Goal: Task Accomplishment & Management: Use online tool/utility

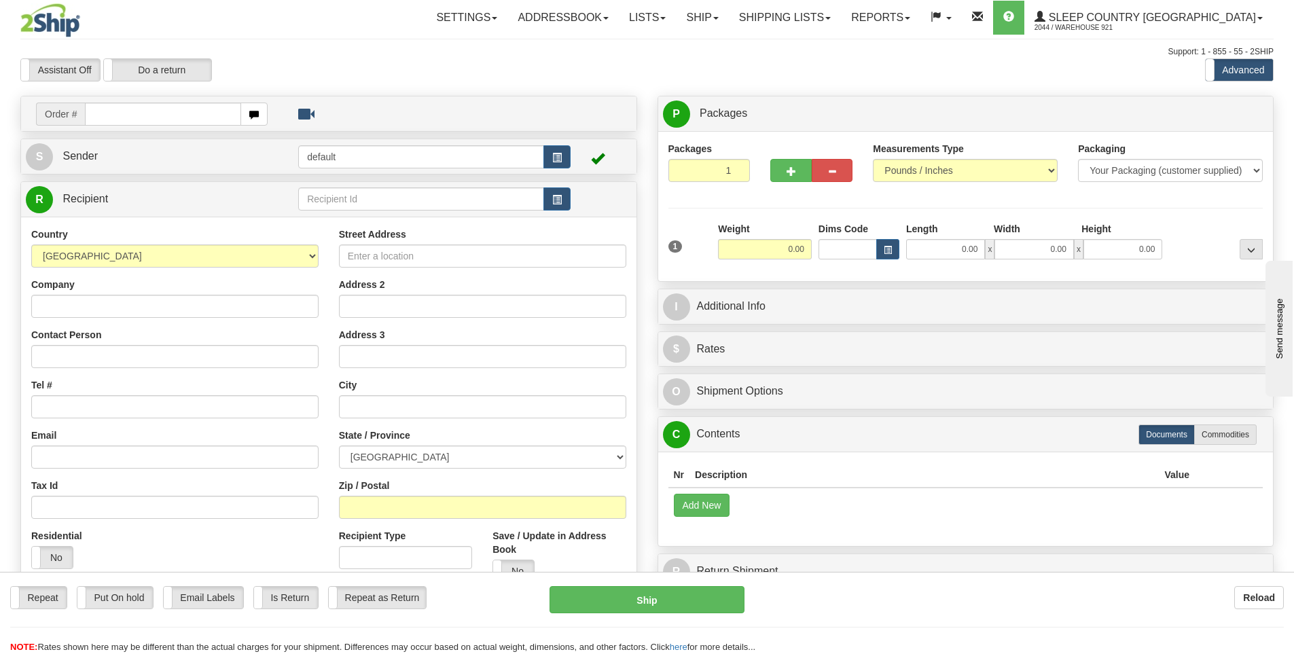
click at [183, 114] on input "text" at bounding box center [163, 114] width 156 height 23
type input "9000H991404"
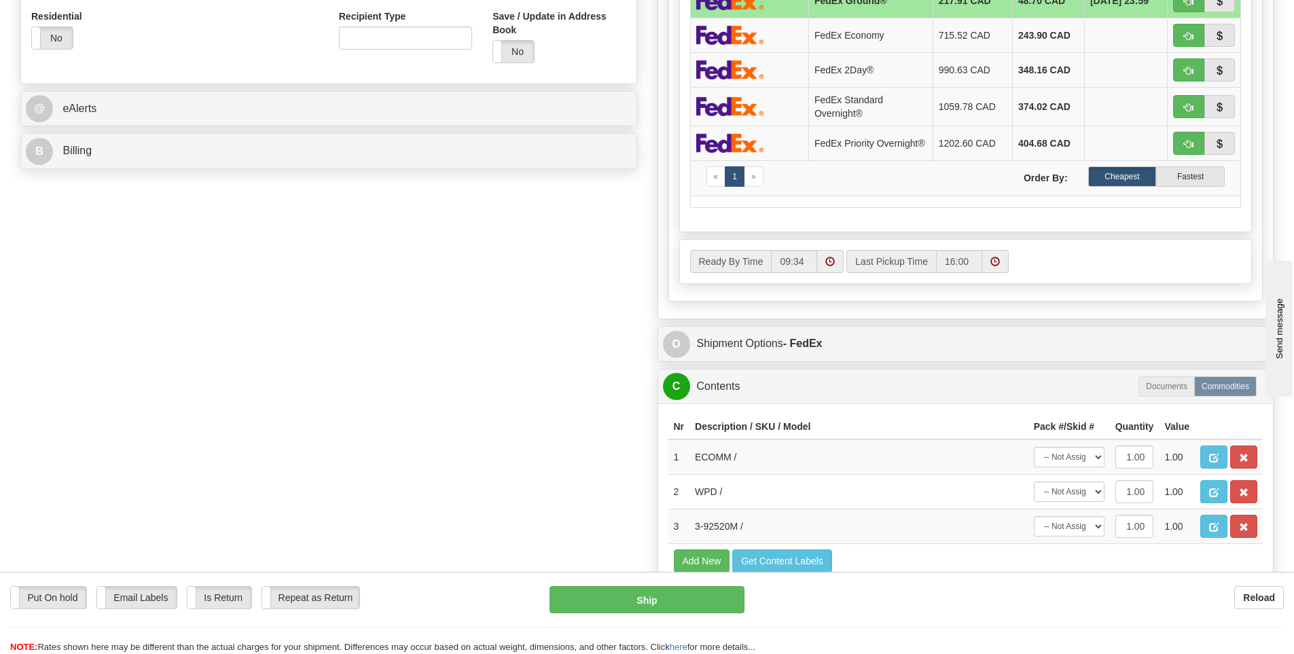
scroll to position [611, 0]
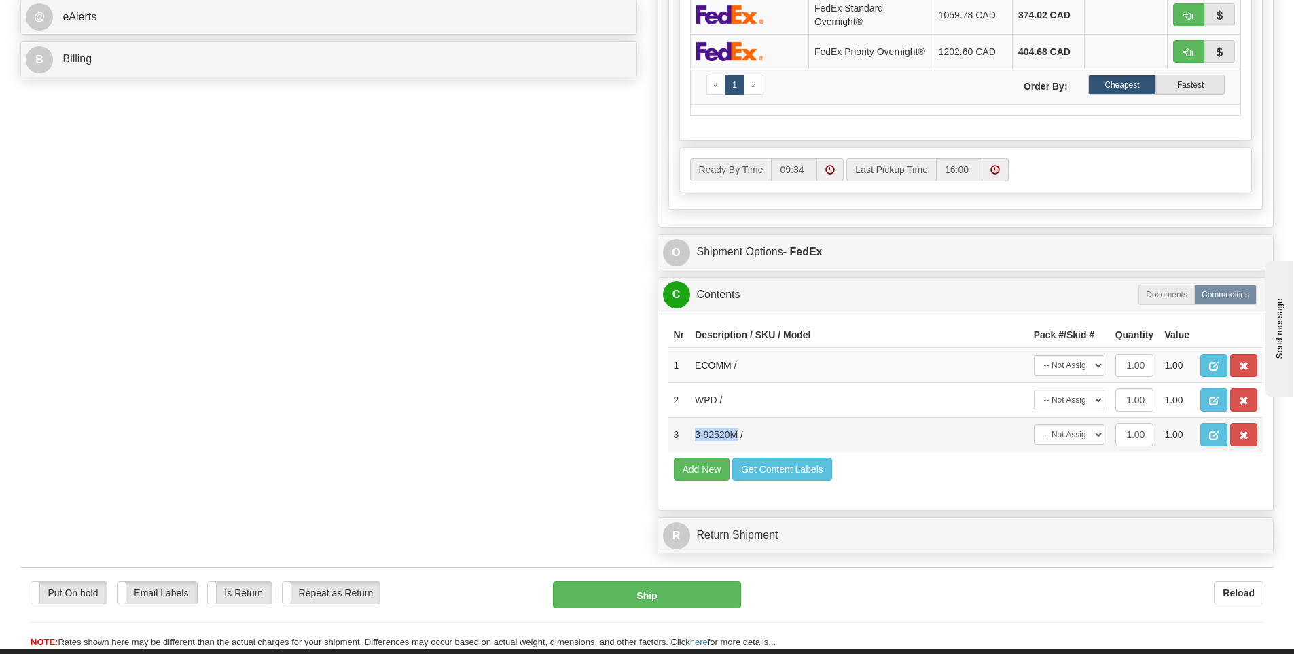
drag, startPoint x: 738, startPoint y: 440, endPoint x: 694, endPoint y: 433, distance: 44.6
click at [694, 433] on td "3-92520M /" at bounding box center [859, 435] width 339 height 35
copy td "3-92520M"
click at [111, 336] on div "Order # 9000H991404 S Sender 921" at bounding box center [647, 22] width 1274 height 1076
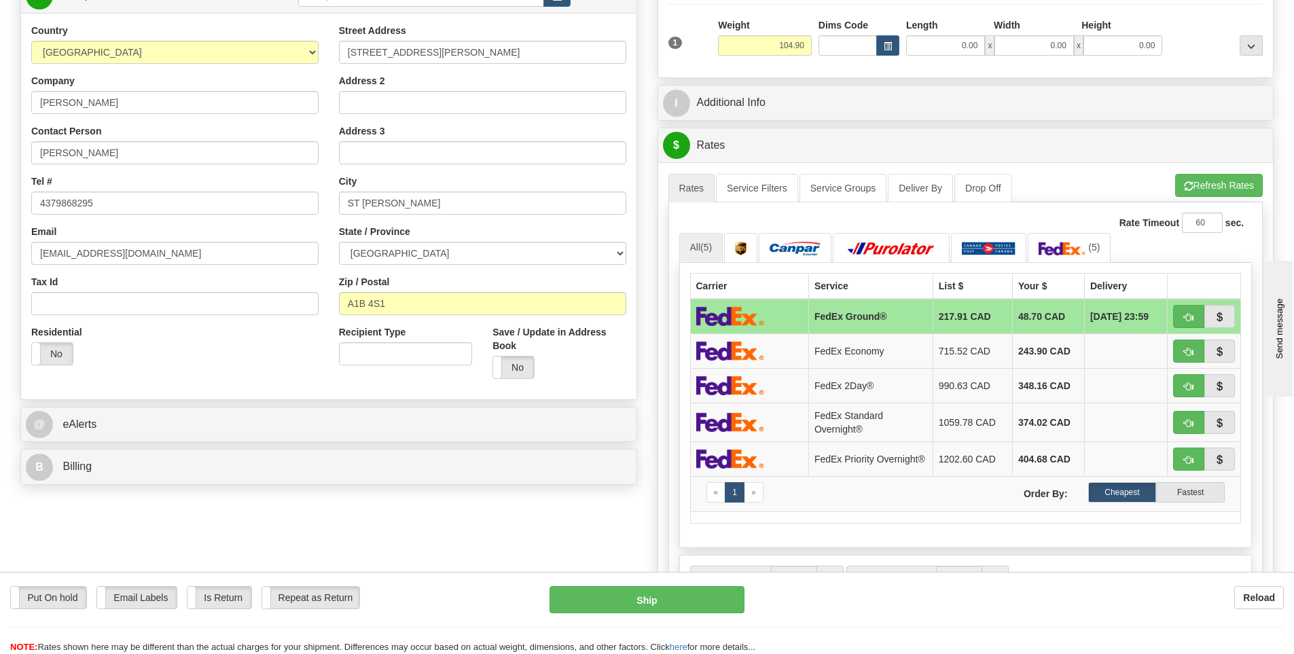
scroll to position [0, 0]
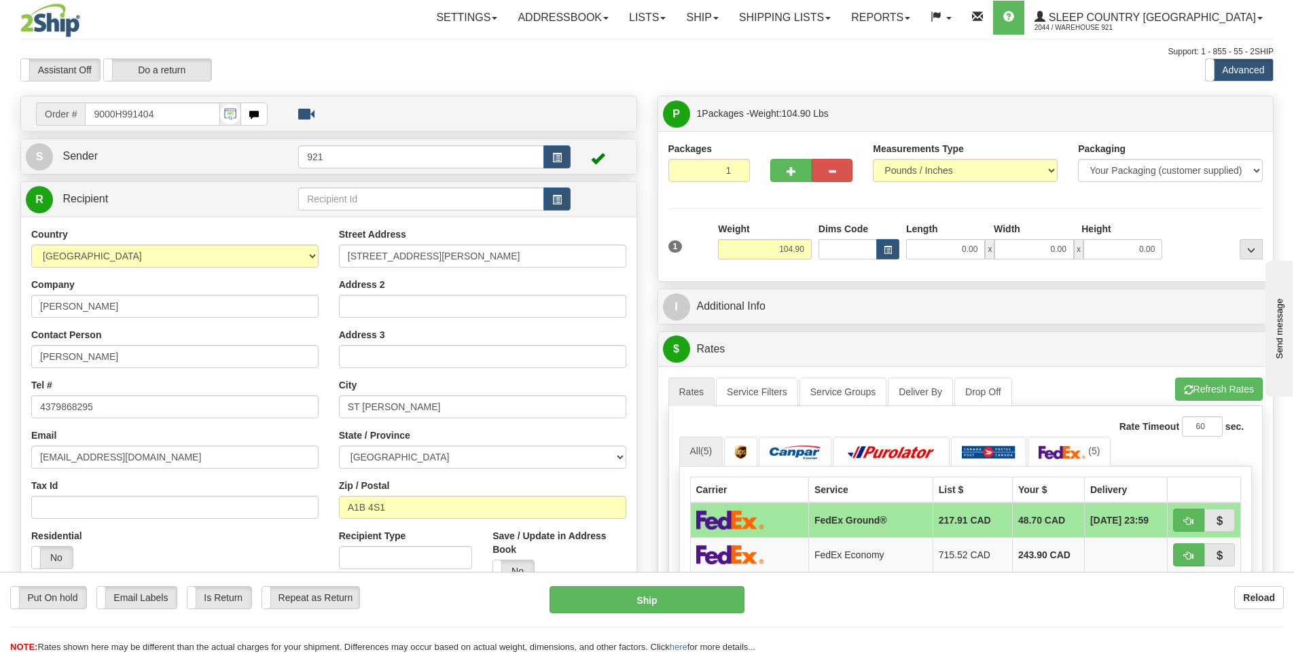
click at [956, 237] on div "Length" at bounding box center [947, 230] width 88 height 17
click at [959, 245] on input "0.00" at bounding box center [945, 249] width 79 height 20
type input "15.00"
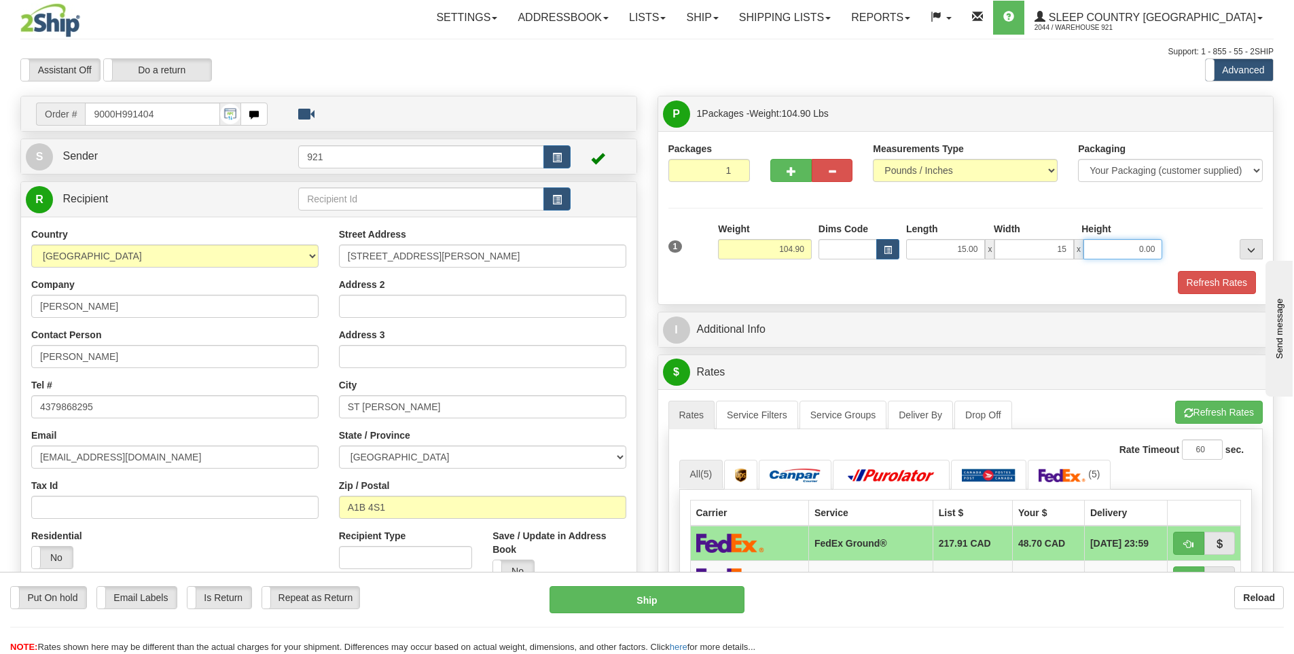
type input "15.00"
type input "61.00"
click at [1198, 285] on button "Refresh Rates" at bounding box center [1217, 282] width 78 height 23
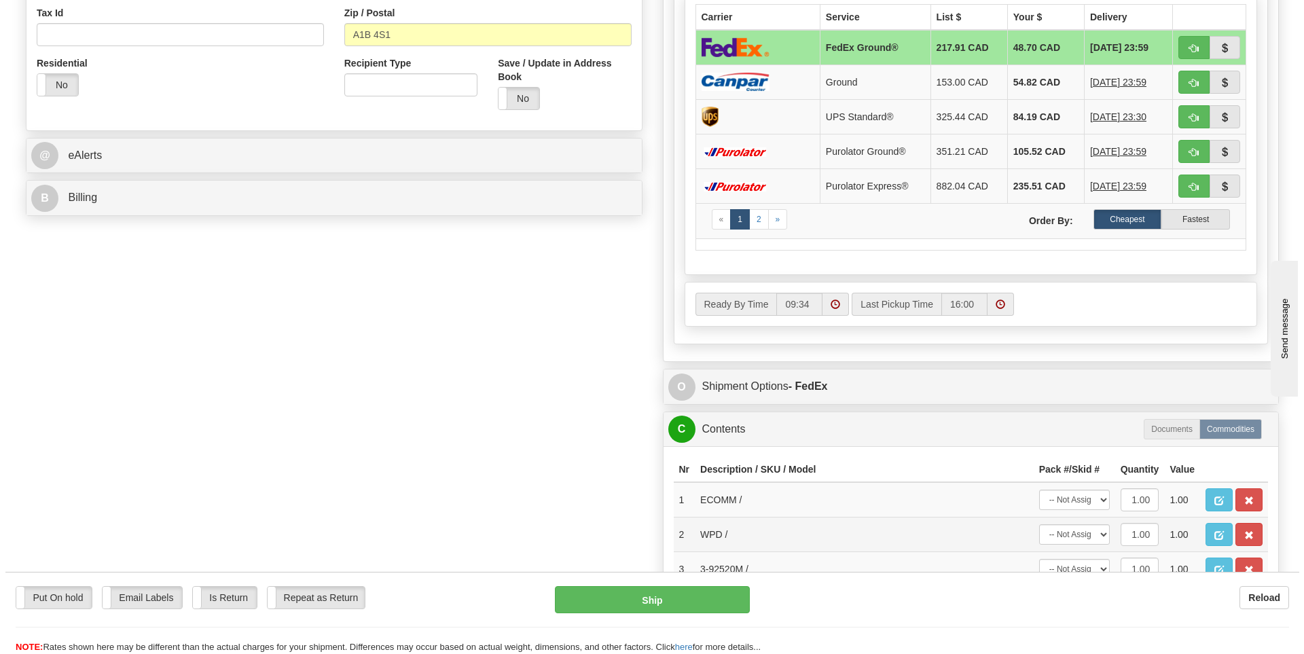
scroll to position [476, 0]
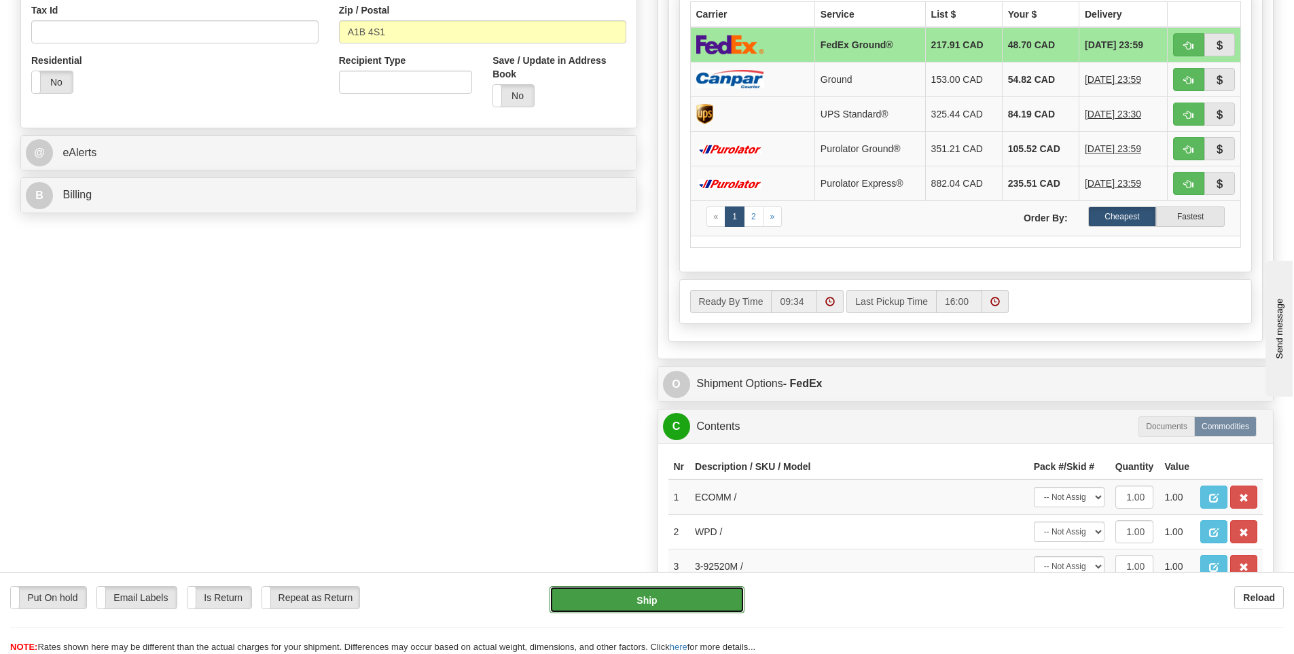
click at [692, 604] on button "Ship" at bounding box center [647, 599] width 195 height 27
type input "92"
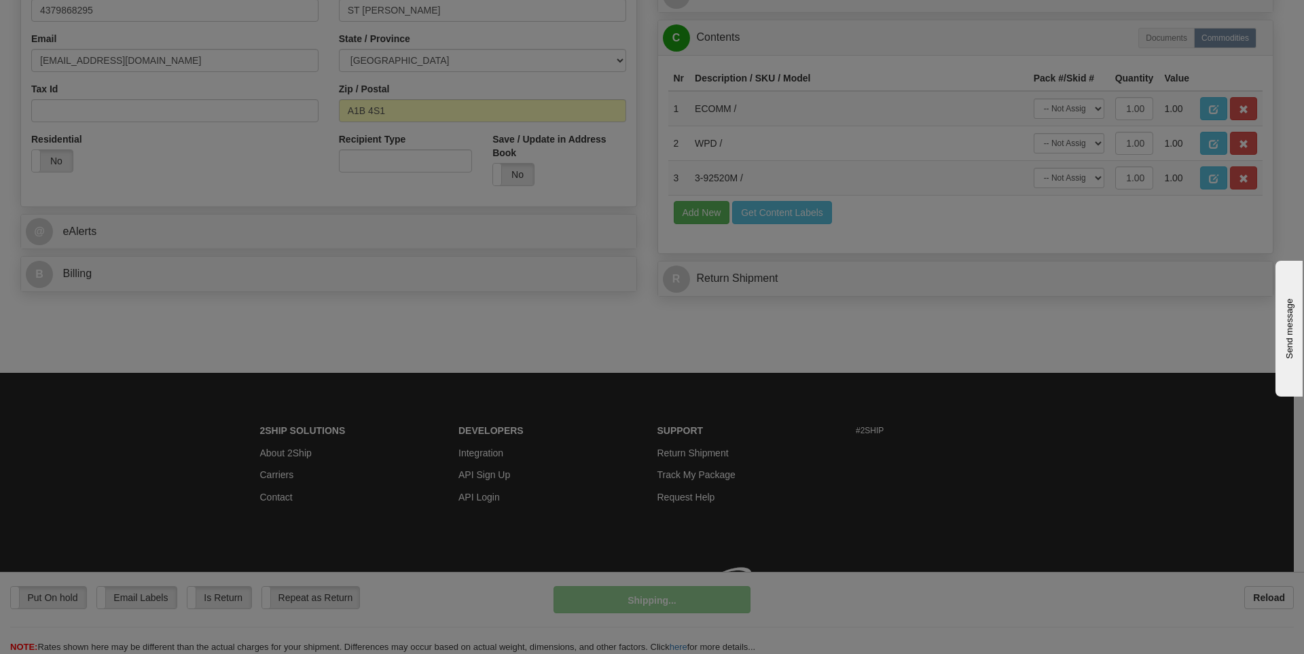
scroll to position [416, 0]
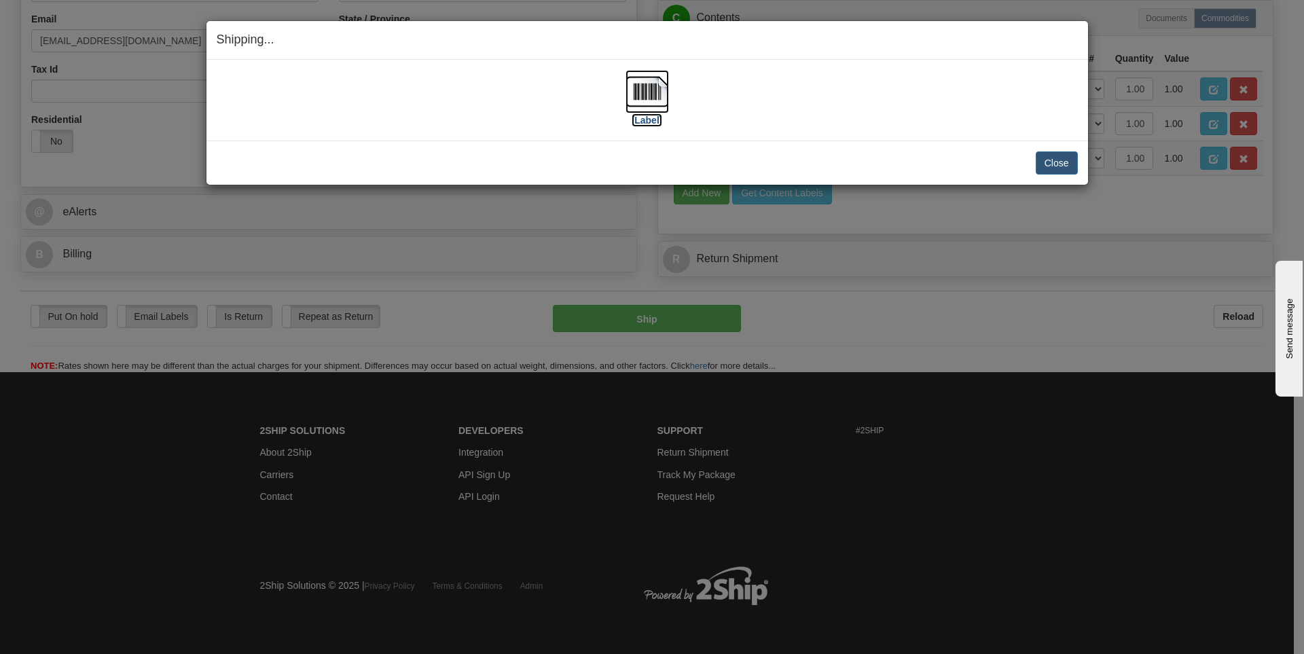
click at [649, 122] on label "[Label]" at bounding box center [647, 120] width 31 height 14
click at [1045, 164] on button "Close" at bounding box center [1057, 162] width 42 height 23
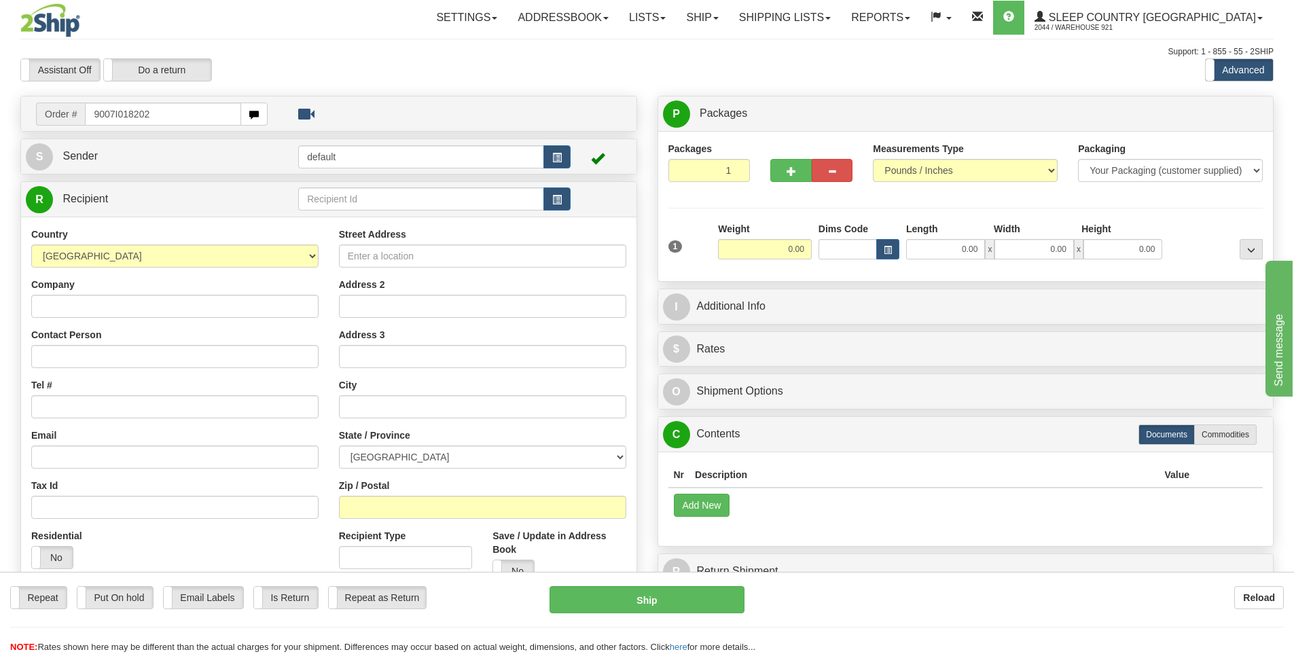
type input "9007I018202"
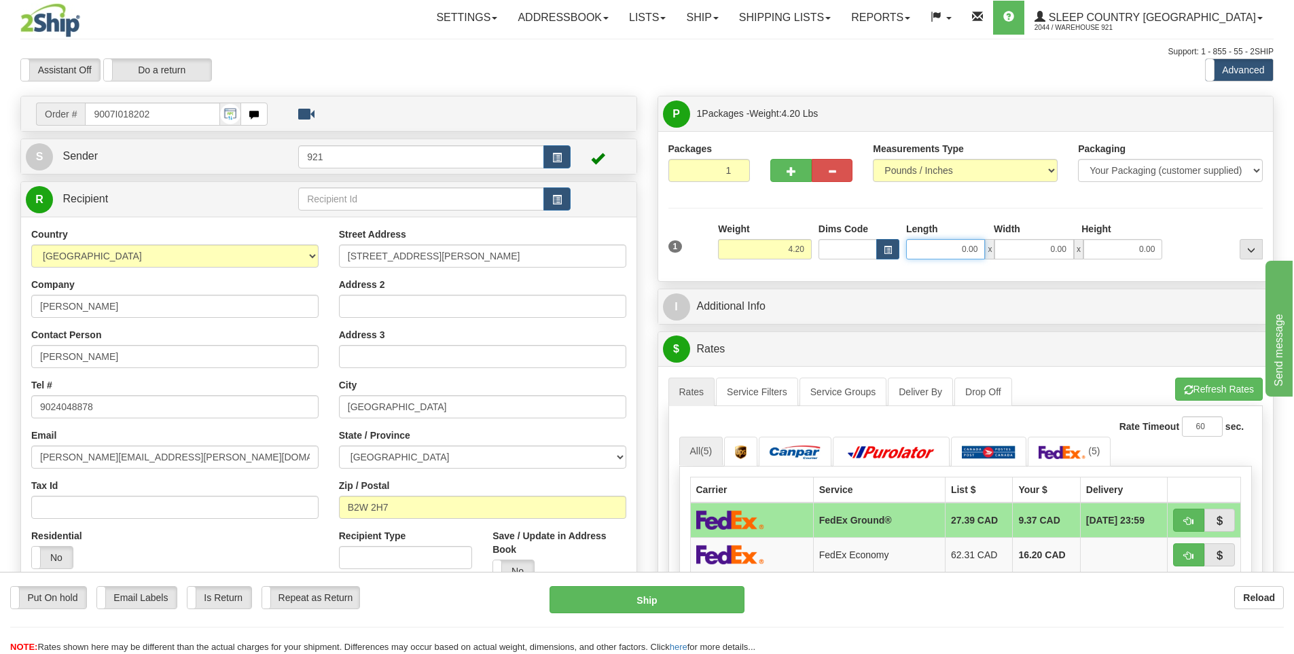
click at [964, 253] on input "0.00" at bounding box center [945, 249] width 79 height 20
type input "14.00"
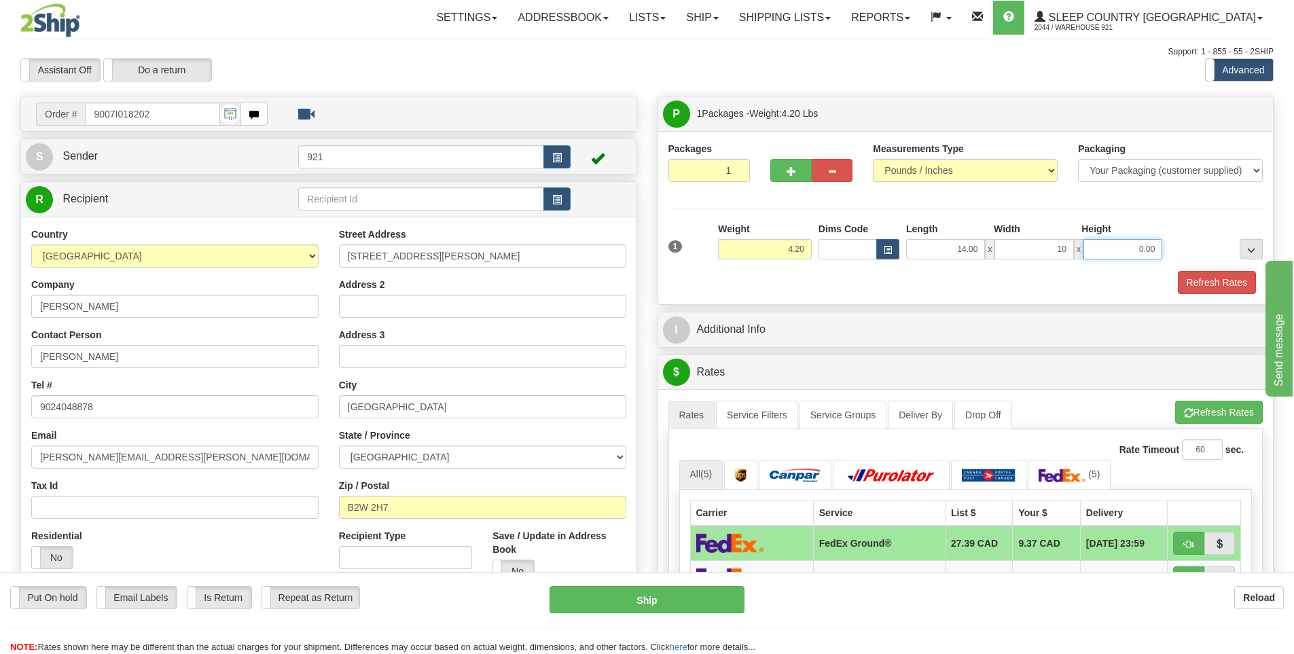
type input "10.00"
type input "6.00"
click at [1185, 283] on button "Refresh Rates" at bounding box center [1217, 282] width 78 height 23
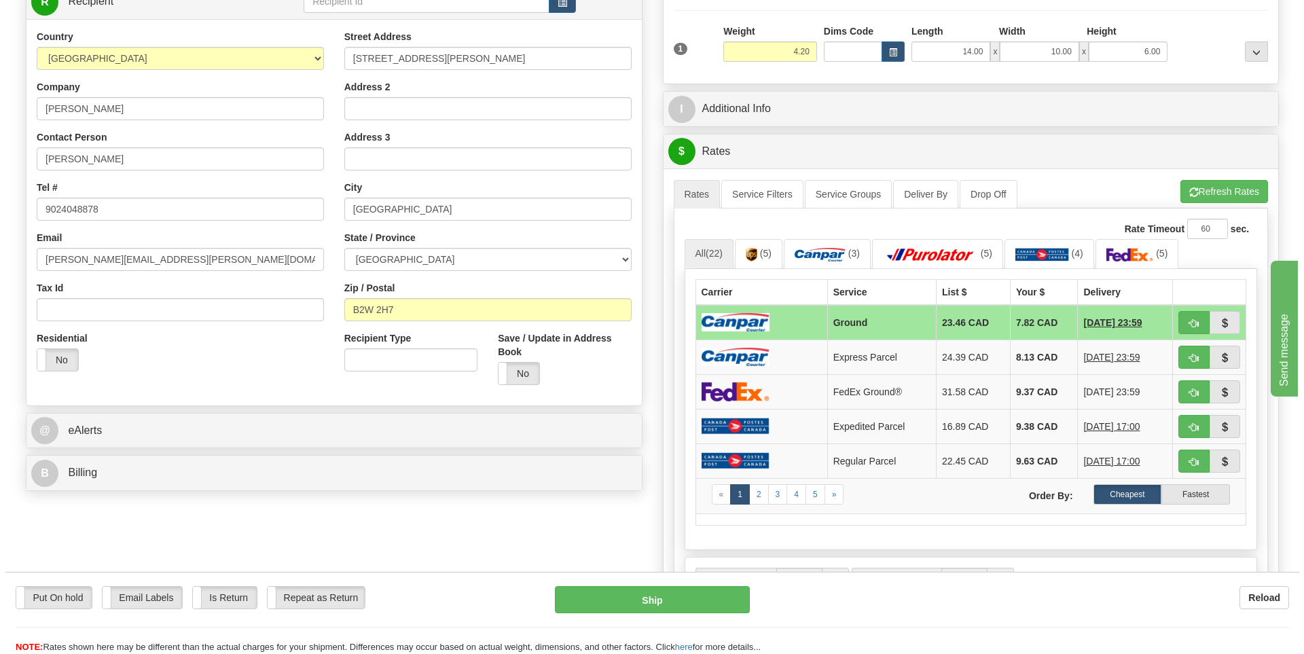
scroll to position [204, 0]
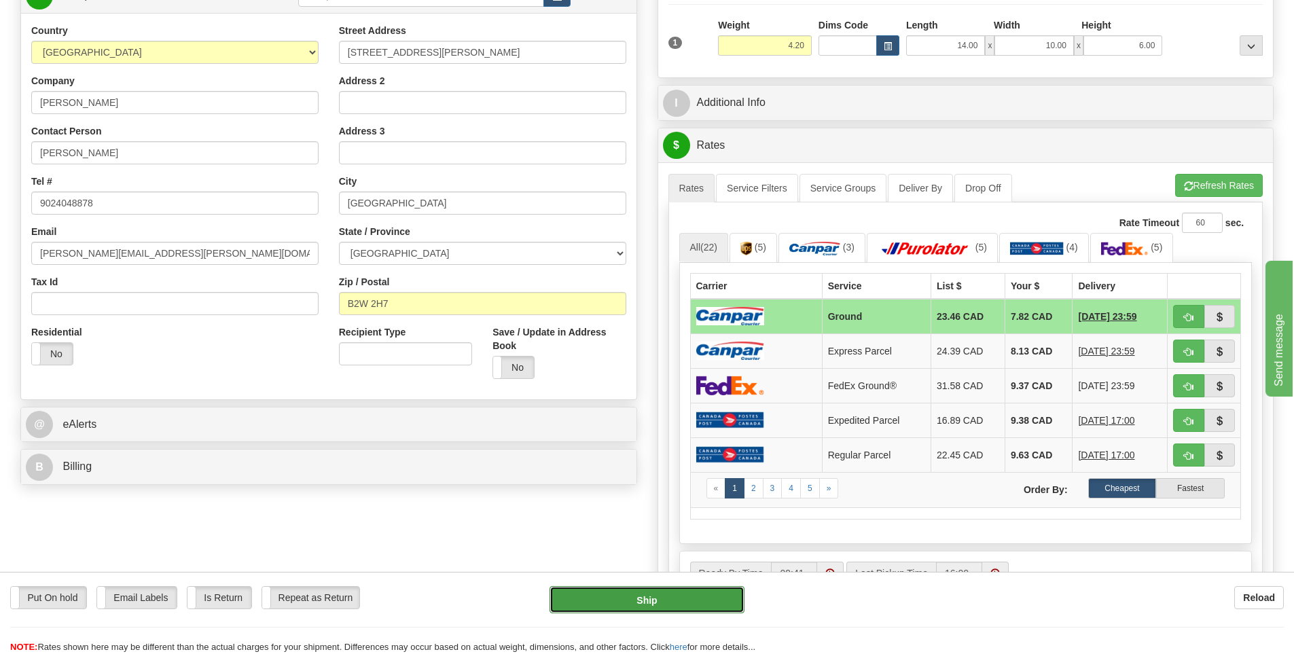
click at [721, 606] on button "Ship" at bounding box center [647, 599] width 195 height 27
type input "1"
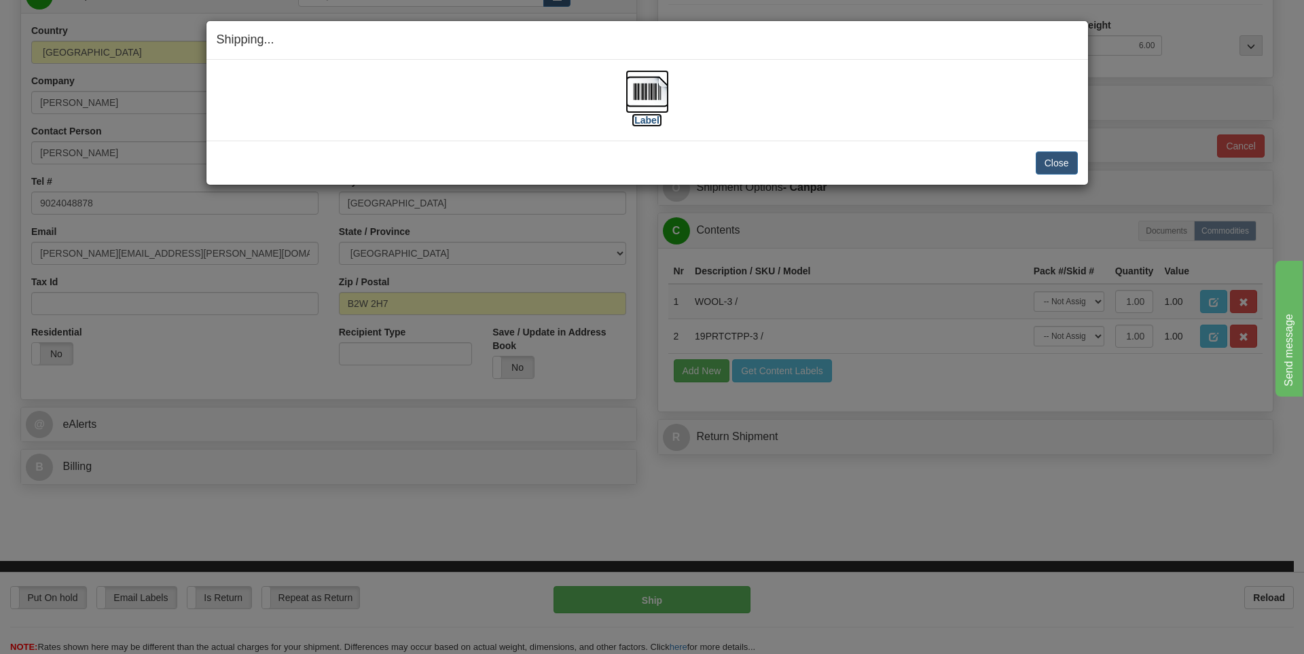
click at [654, 124] on label "[Label]" at bounding box center [647, 120] width 31 height 14
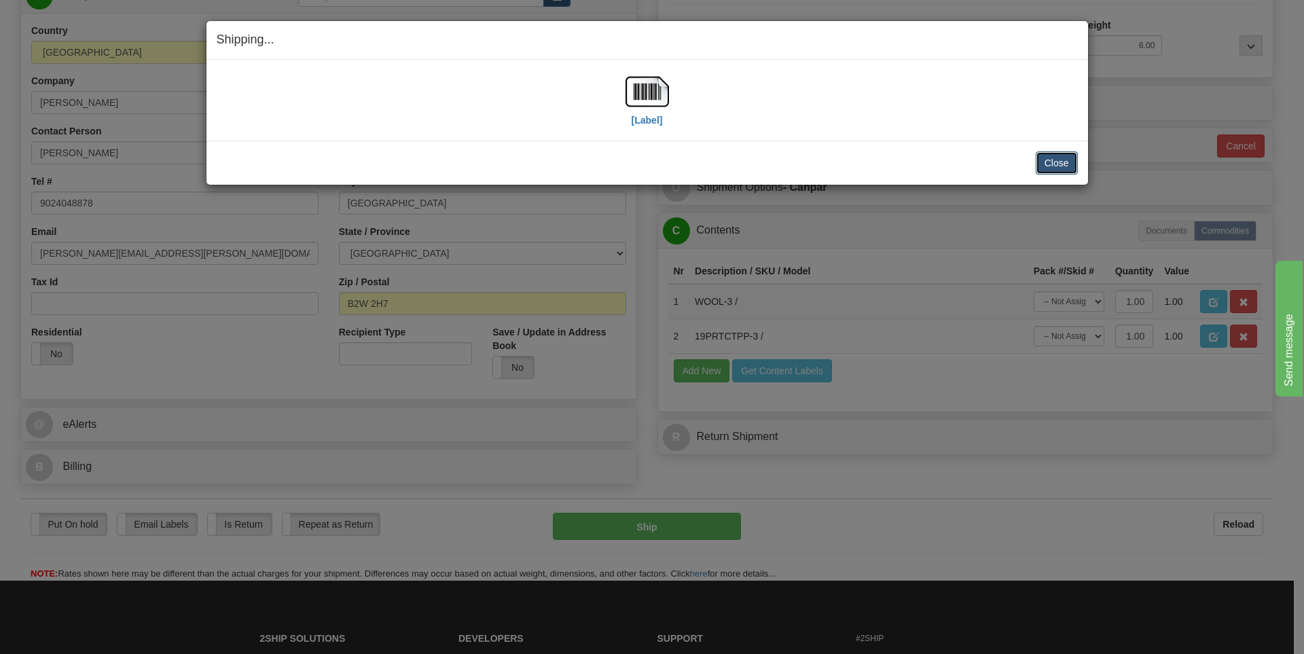
click at [1058, 159] on button "Close" at bounding box center [1057, 162] width 42 height 23
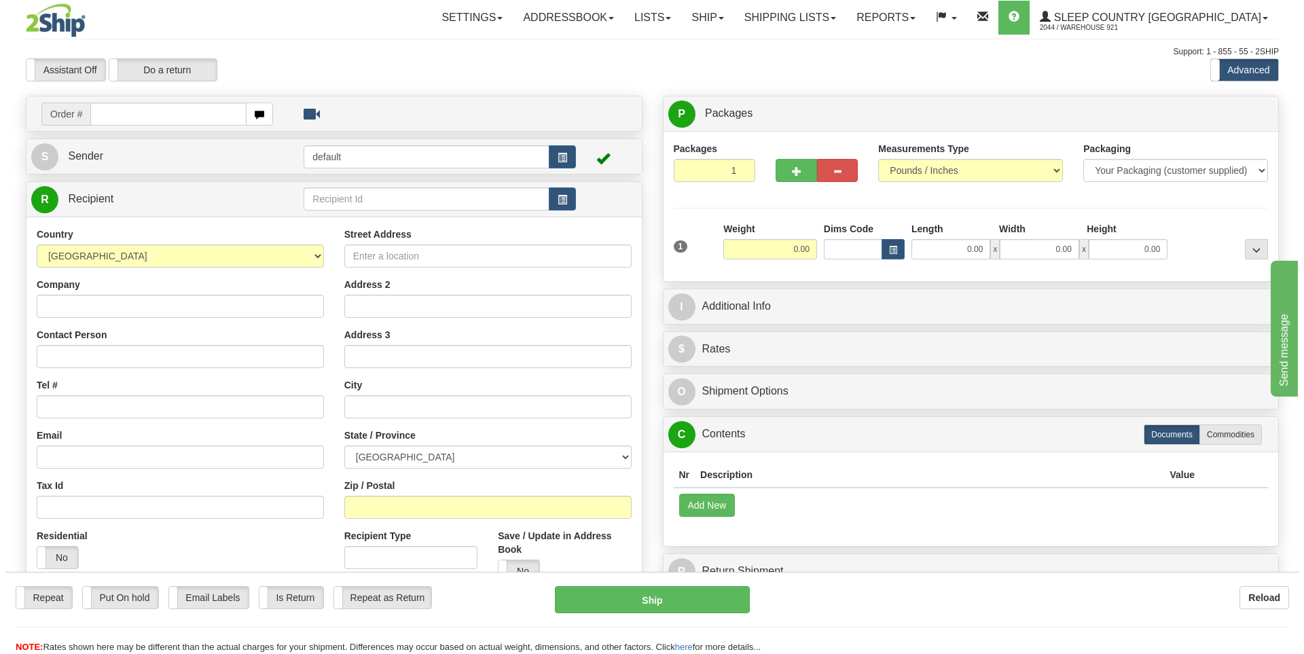
scroll to position [68, 0]
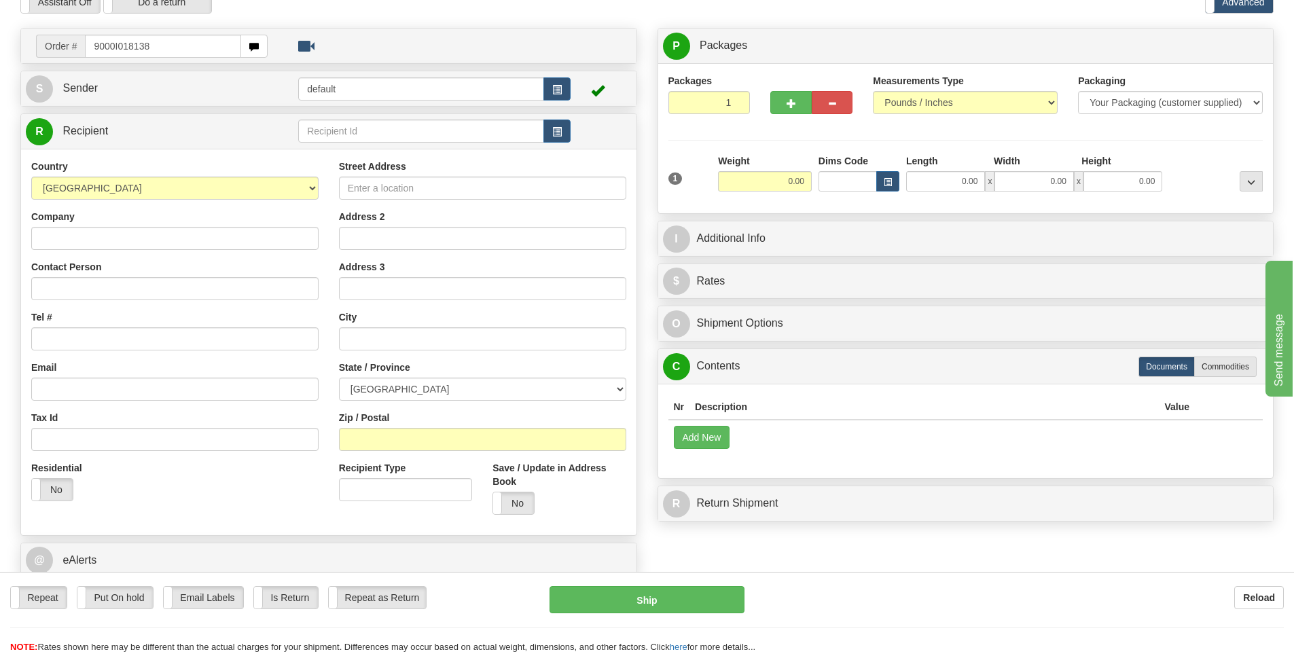
type input "9000I018138"
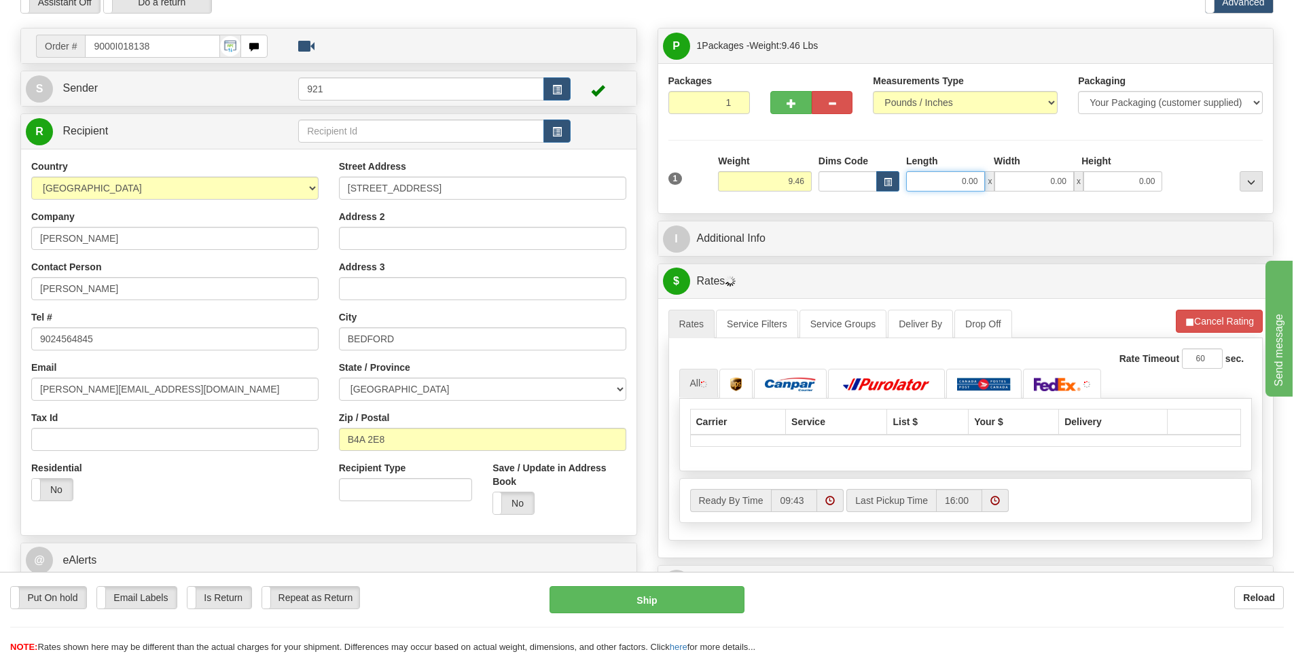
click at [938, 191] on input "0.00" at bounding box center [945, 181] width 79 height 20
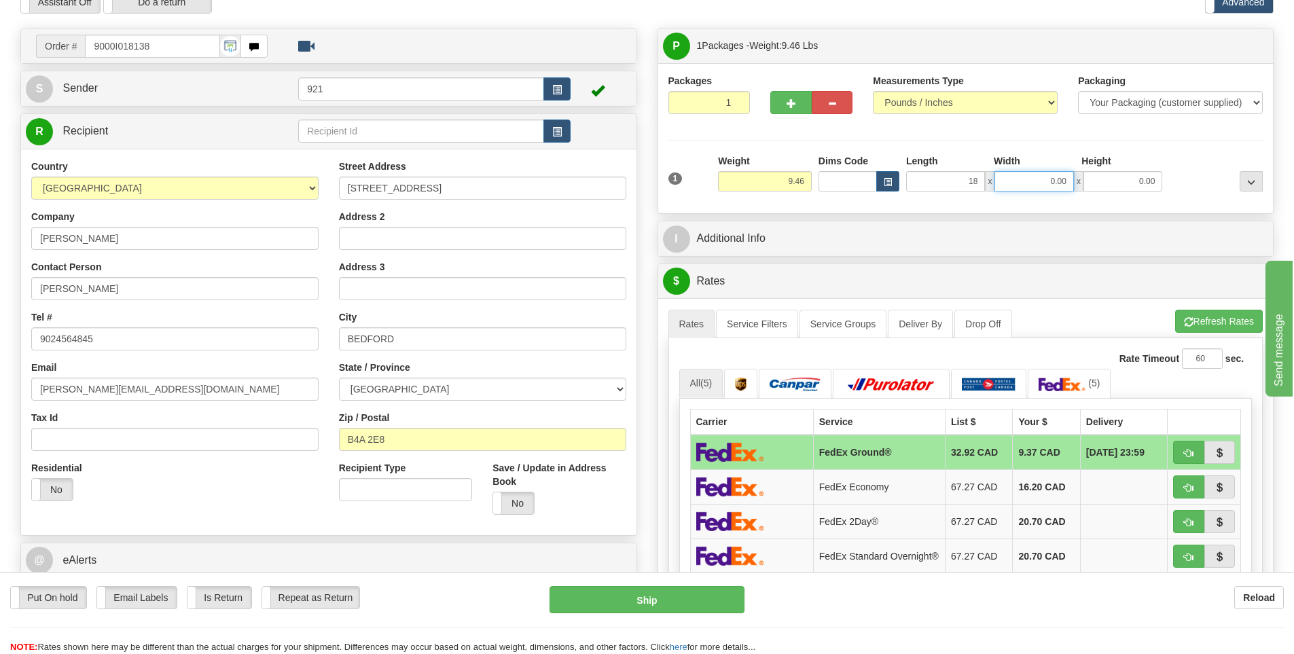
type input "18.00"
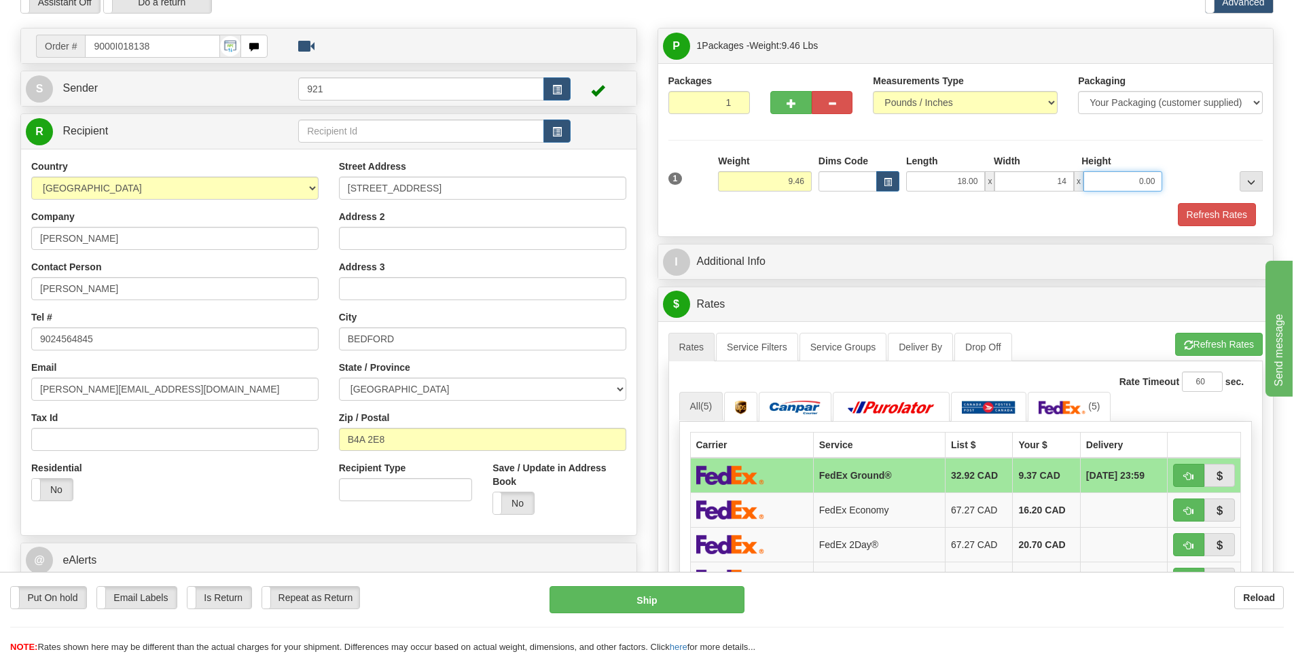
type input "14.00"
type input "8.00"
click at [1211, 210] on button "Refresh Rates" at bounding box center [1217, 214] width 78 height 23
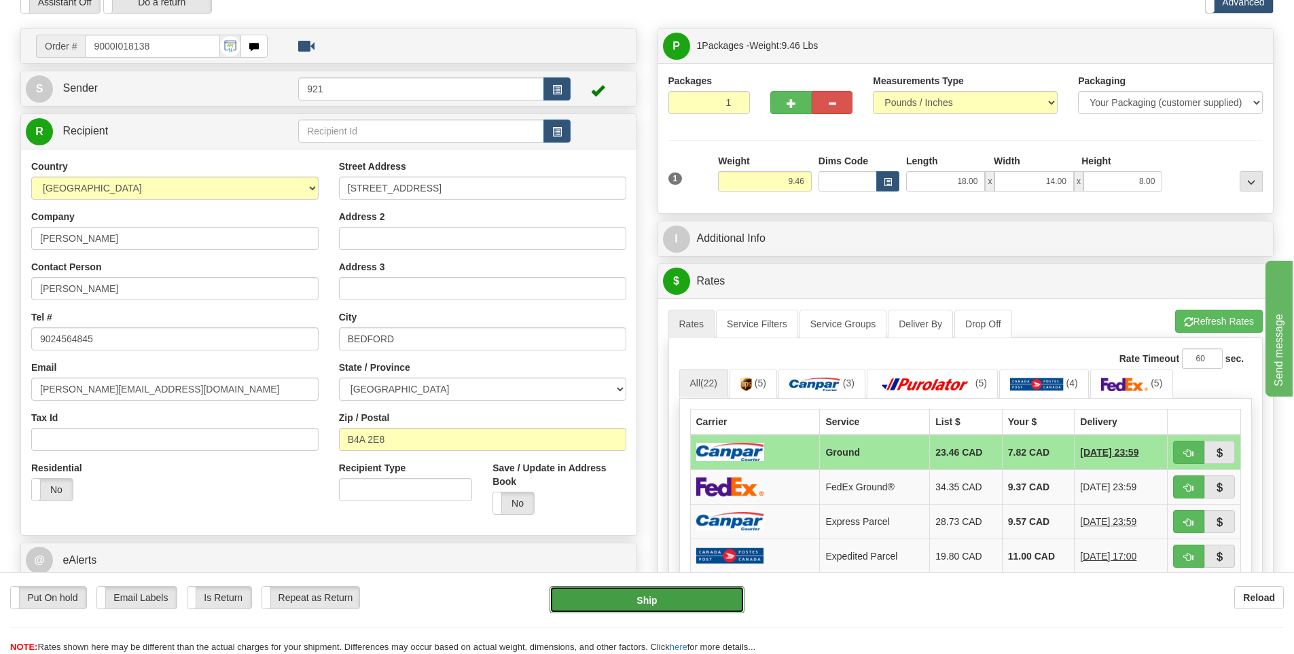
click at [719, 594] on button "Ship" at bounding box center [647, 599] width 195 height 27
type input "1"
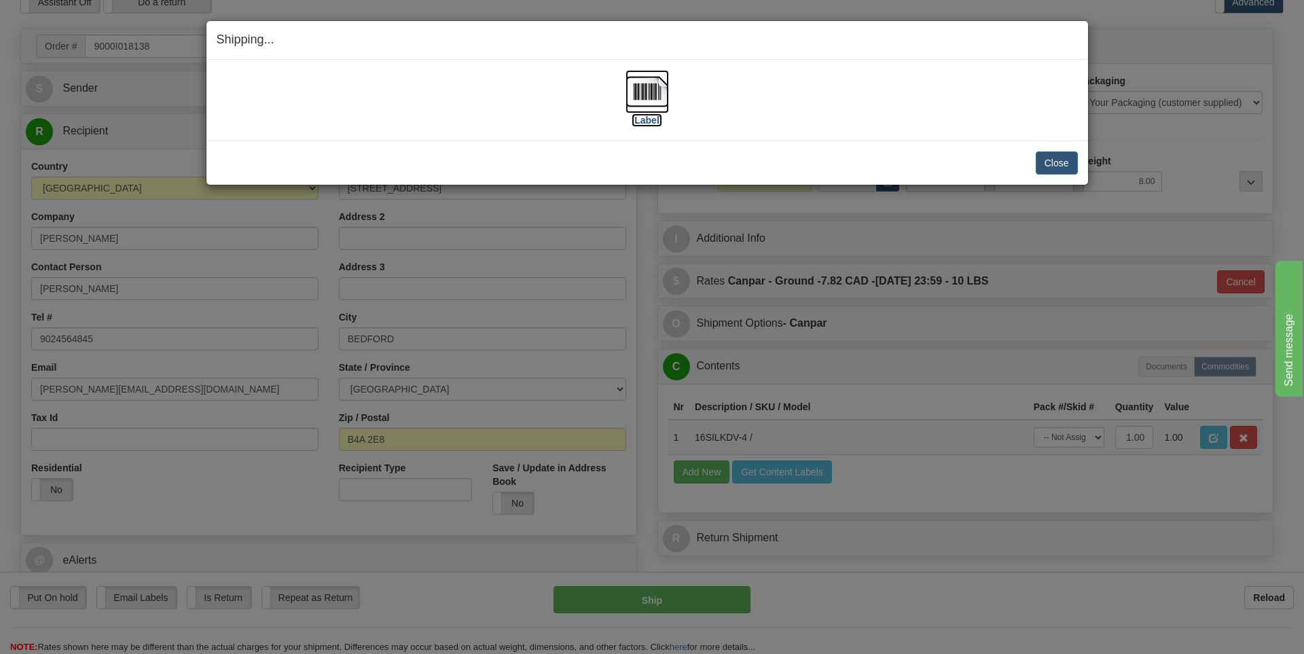
click at [643, 123] on label "[Label]" at bounding box center [647, 120] width 31 height 14
click at [1060, 173] on button "Close" at bounding box center [1057, 162] width 42 height 23
click at [1058, 166] on button "Close" at bounding box center [1057, 162] width 42 height 23
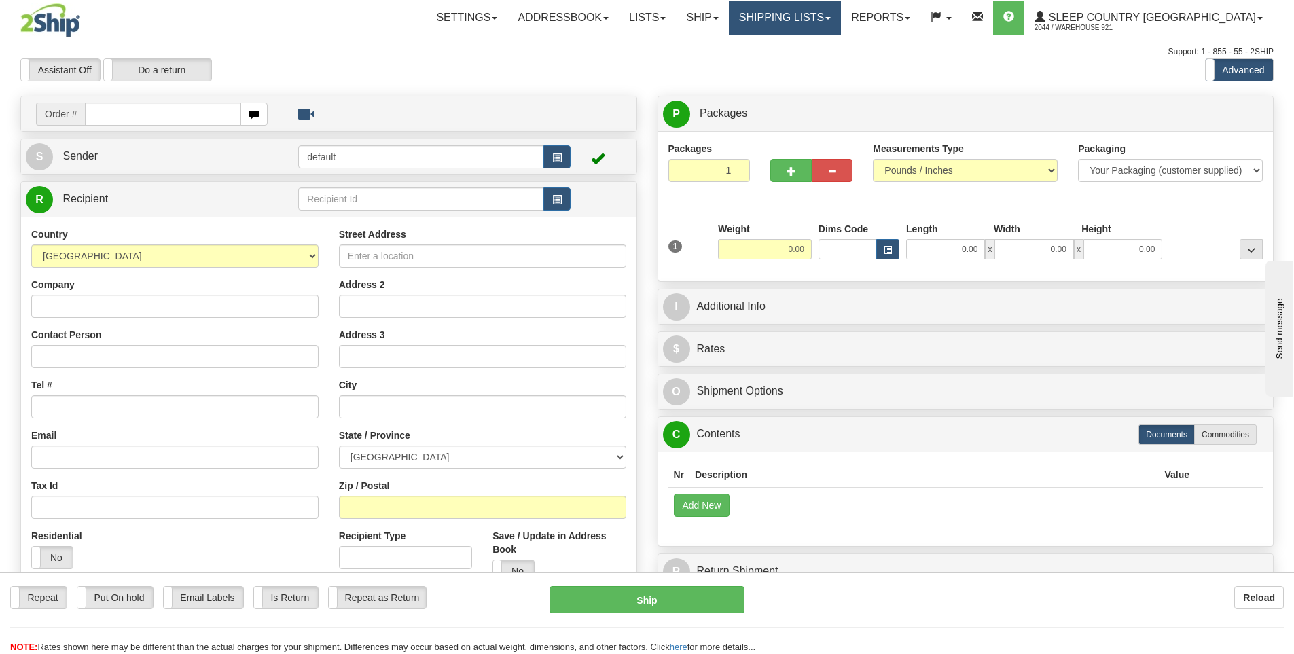
click at [841, 12] on link "Shipping lists" at bounding box center [785, 18] width 112 height 34
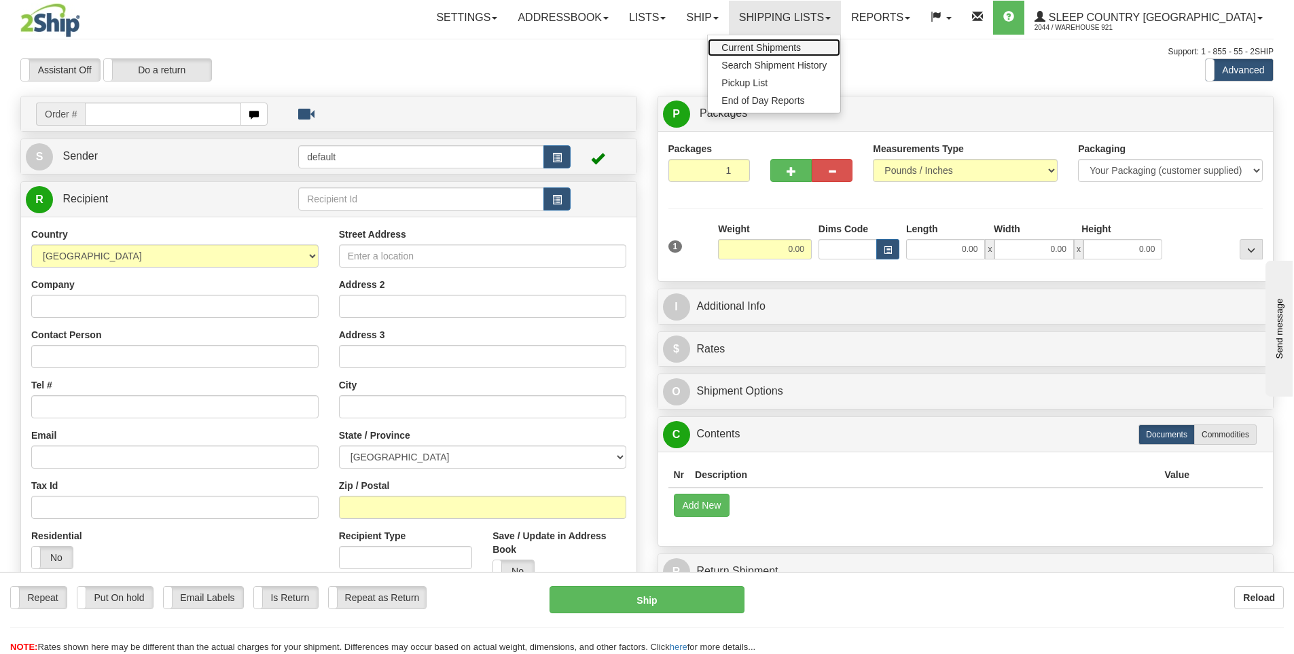
click at [801, 47] on span "Current Shipments" at bounding box center [760, 47] width 79 height 11
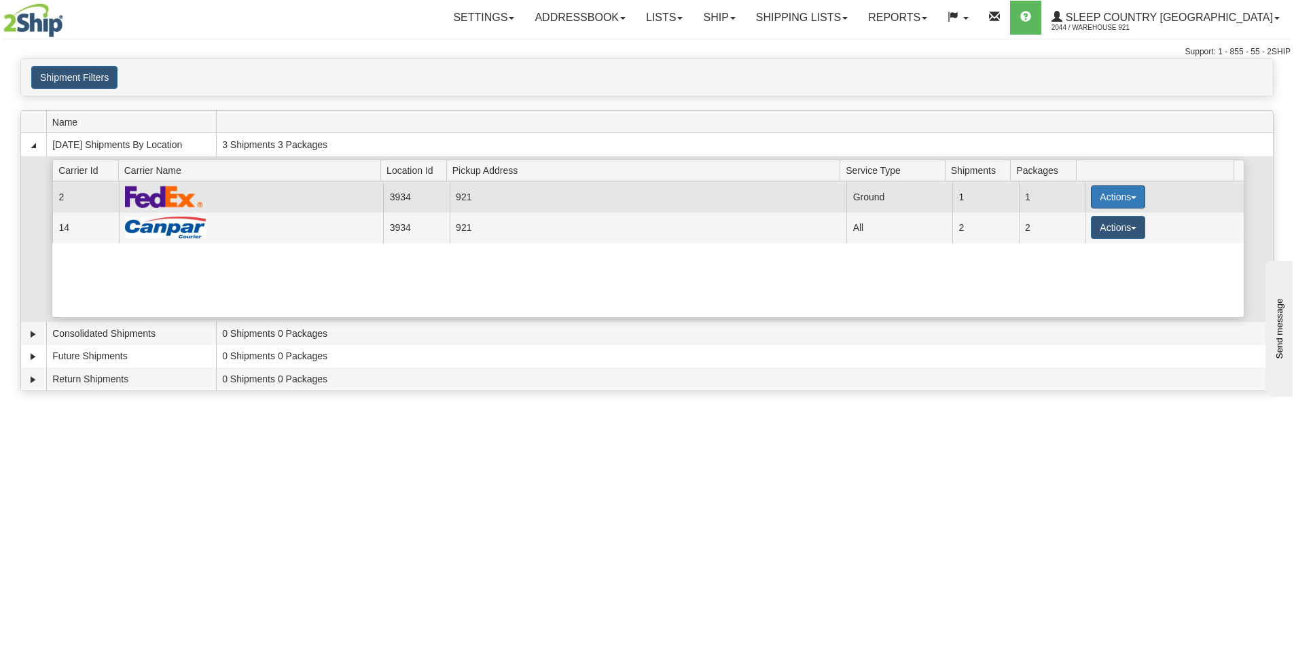
click at [1103, 194] on button "Actions" at bounding box center [1118, 196] width 54 height 23
click at [1078, 224] on span "Details" at bounding box center [1068, 222] width 37 height 10
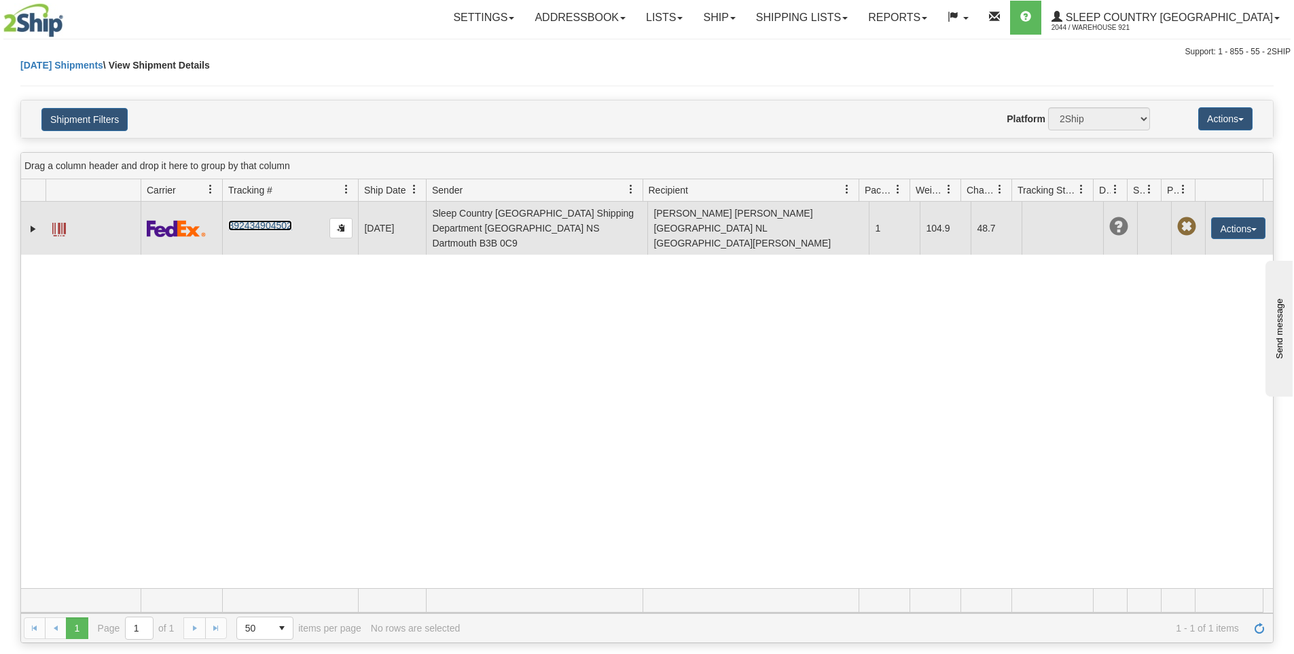
click at [271, 220] on link "392434904502" at bounding box center [259, 225] width 63 height 11
